Goal: Task Accomplishment & Management: Manage account settings

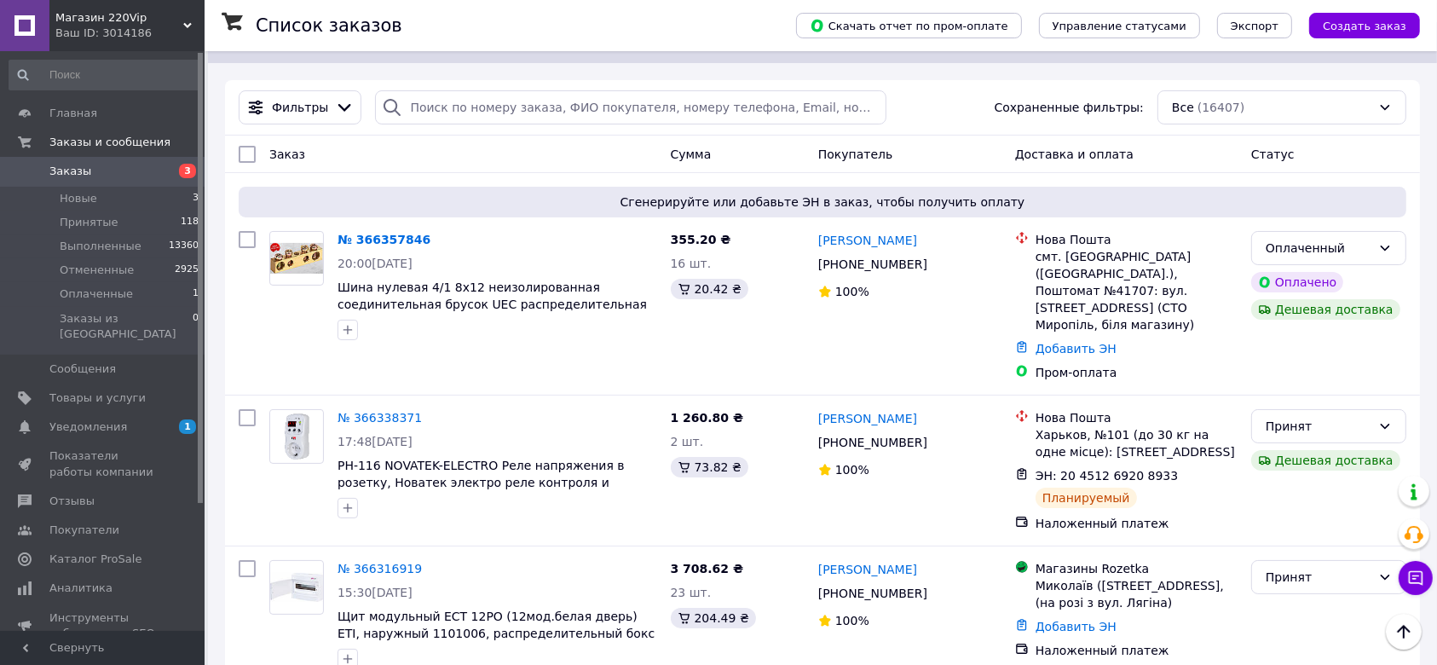
scroll to position [113, 0]
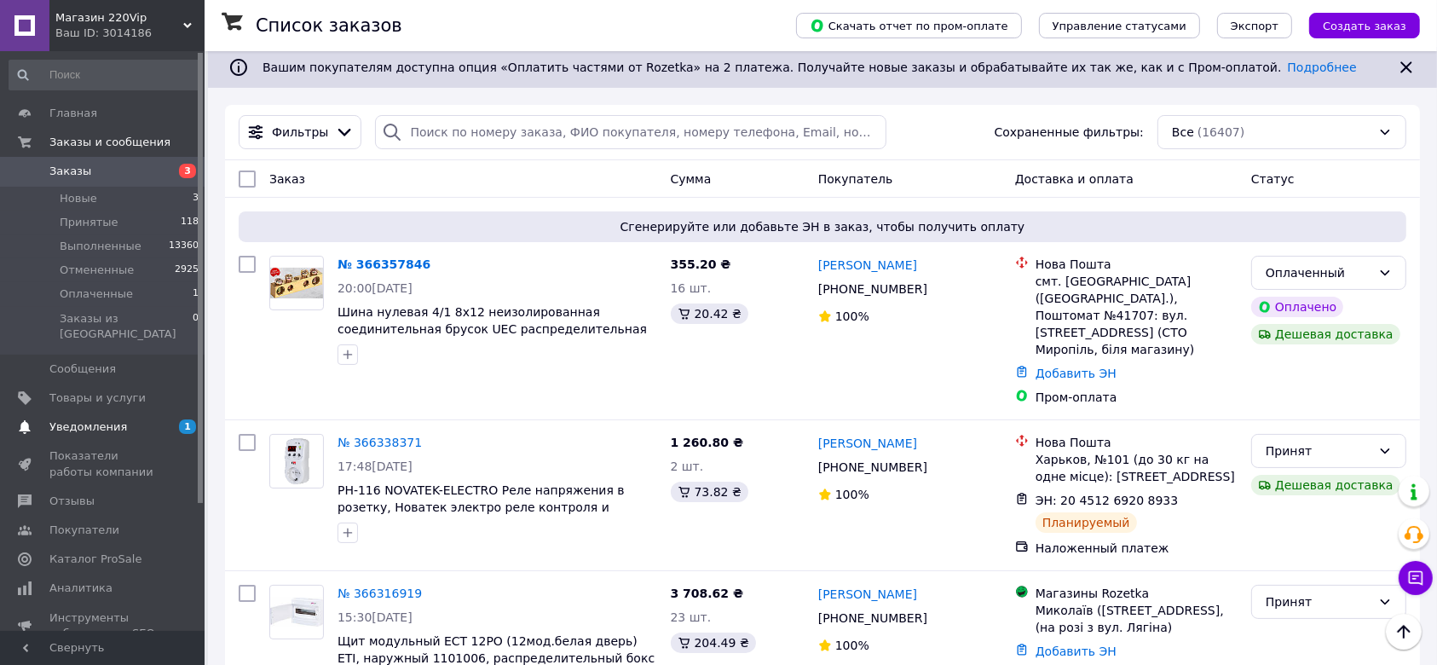
click at [141, 419] on span "Уведомления" at bounding box center [103, 426] width 108 height 15
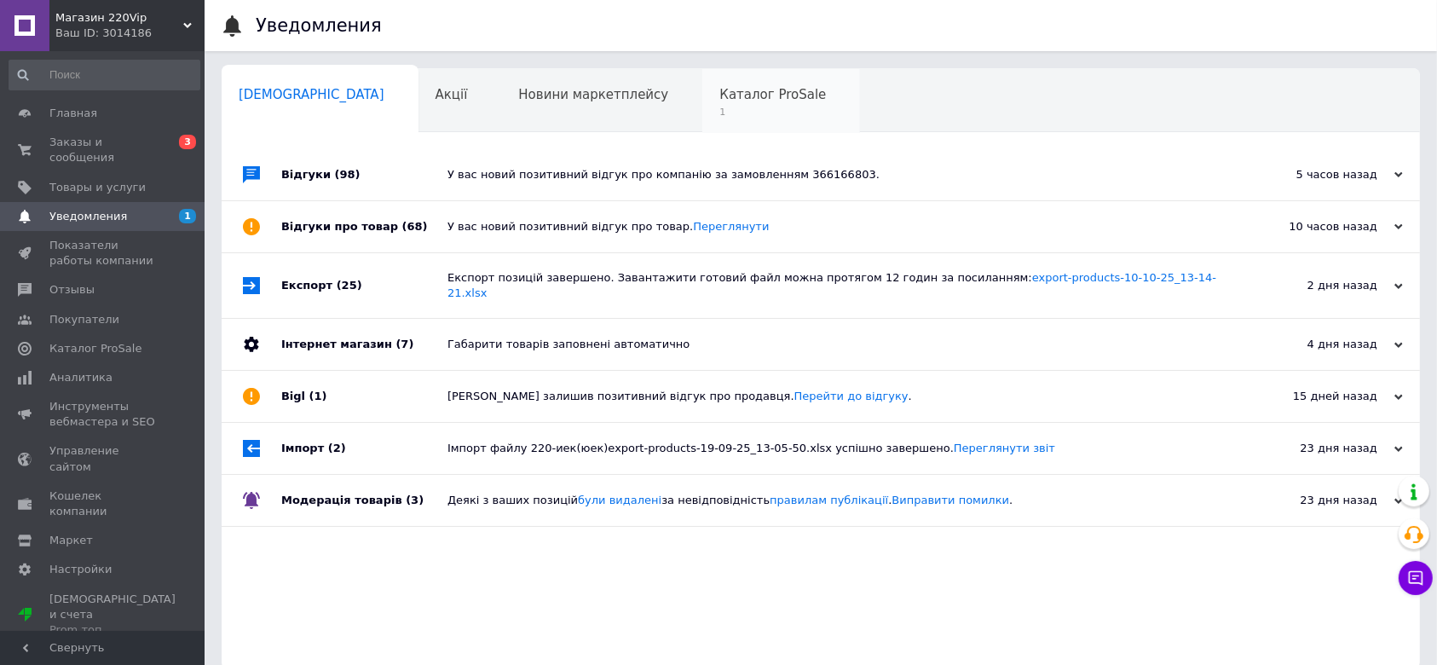
click at [719, 113] on span "1" at bounding box center [772, 112] width 107 height 13
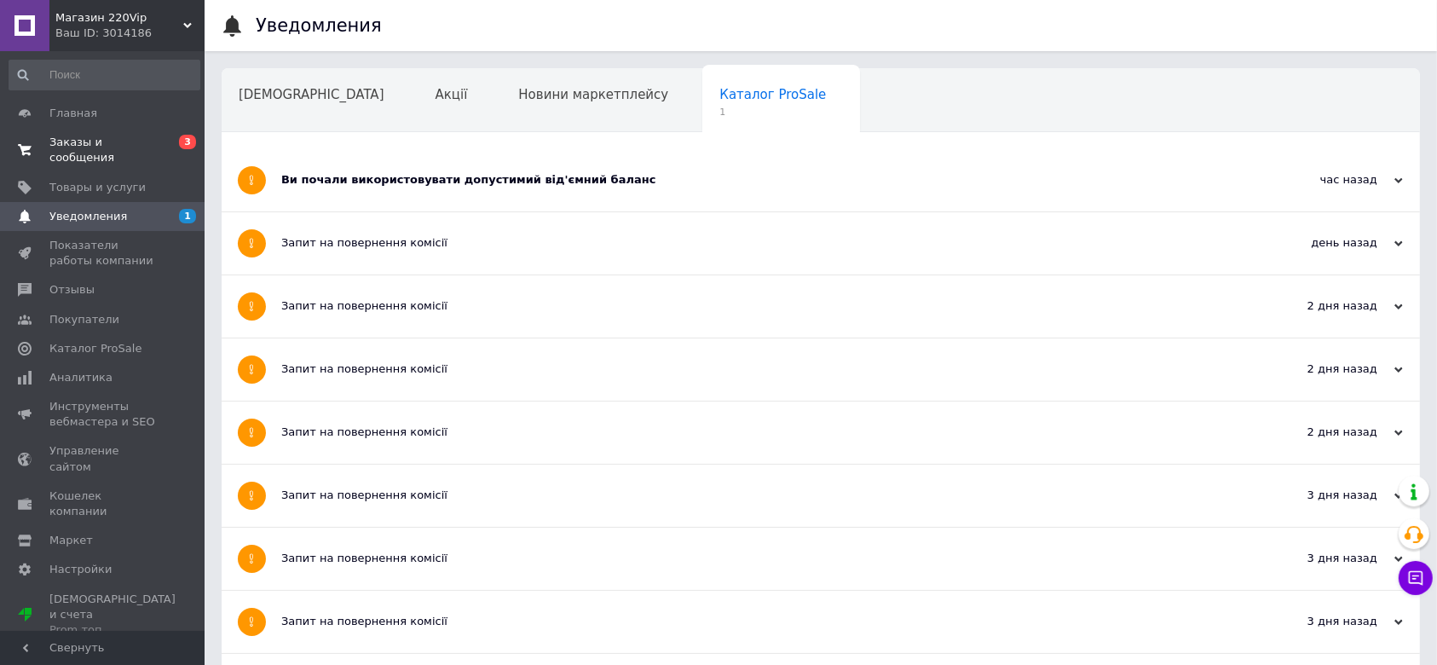
click at [150, 141] on span "Заказы и сообщения" at bounding box center [103, 150] width 108 height 31
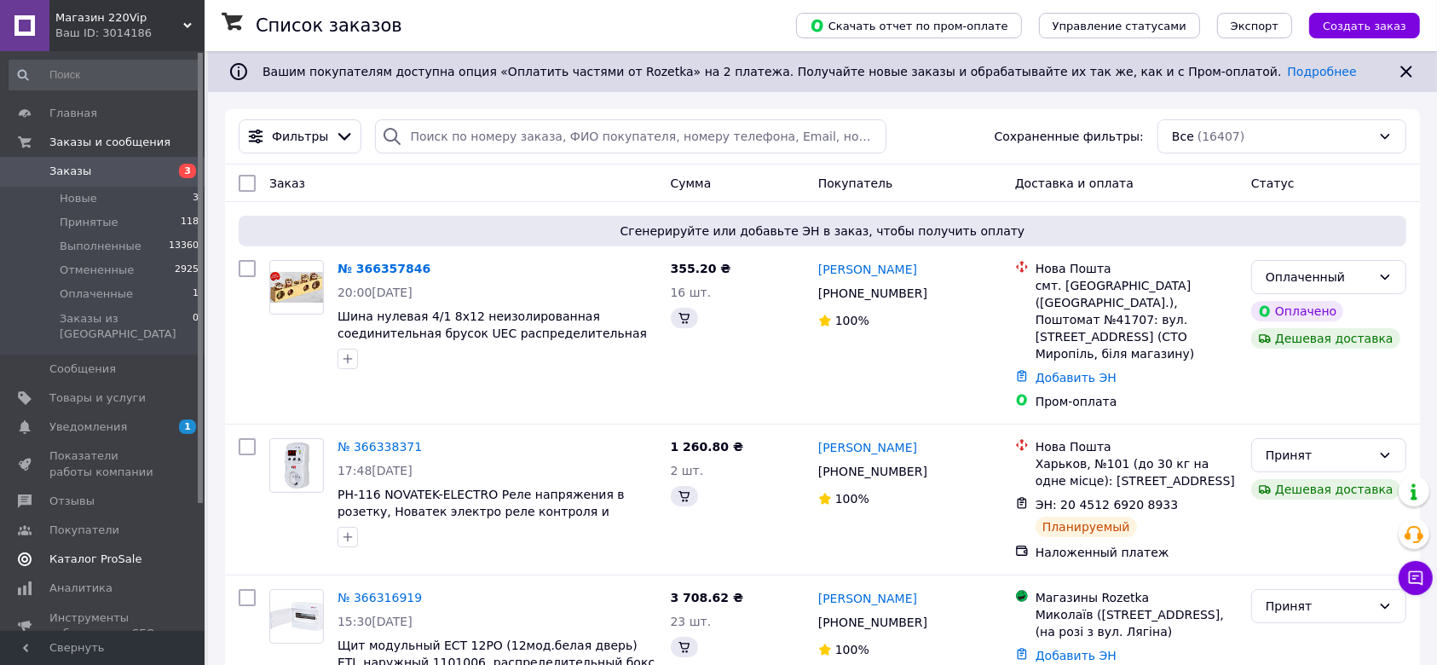
click at [121, 556] on link "Каталог ProSale" at bounding box center [104, 559] width 209 height 29
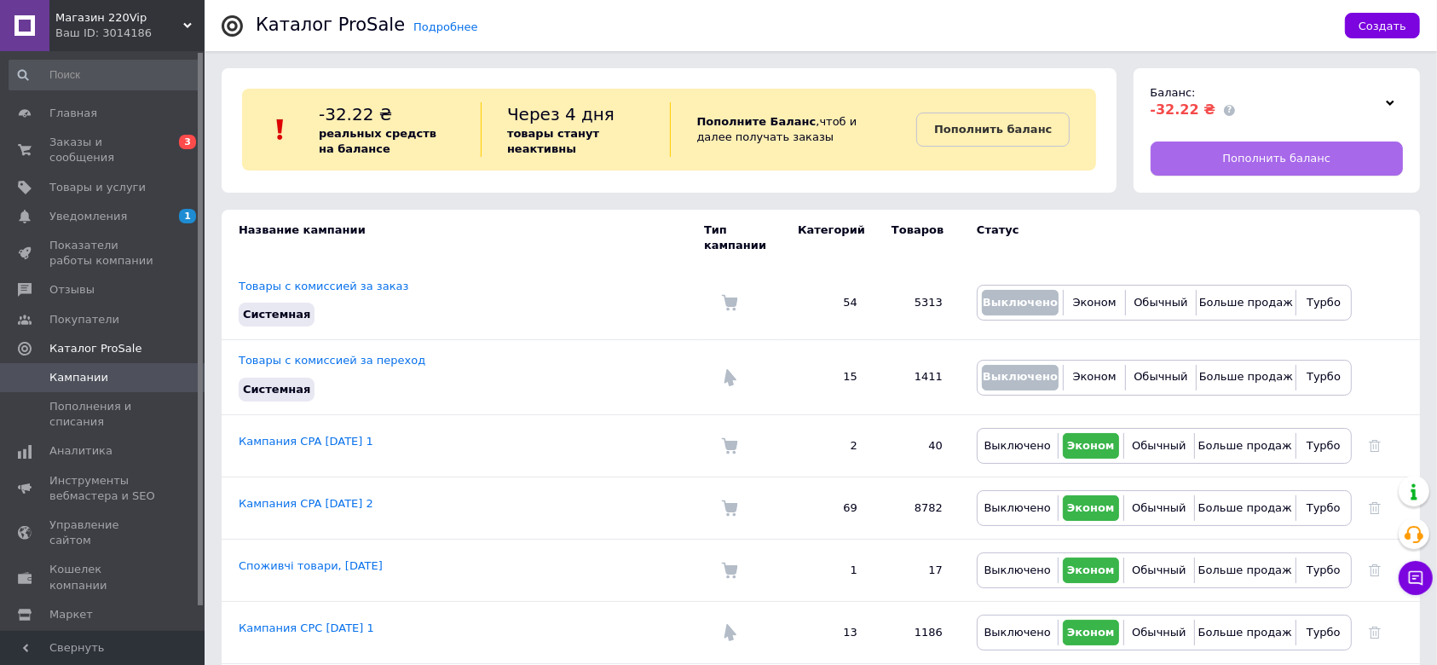
click at [1361, 156] on link "Пополнить баланс" at bounding box center [1276, 158] width 253 height 34
